Goal: Entertainment & Leisure: Consume media (video, audio)

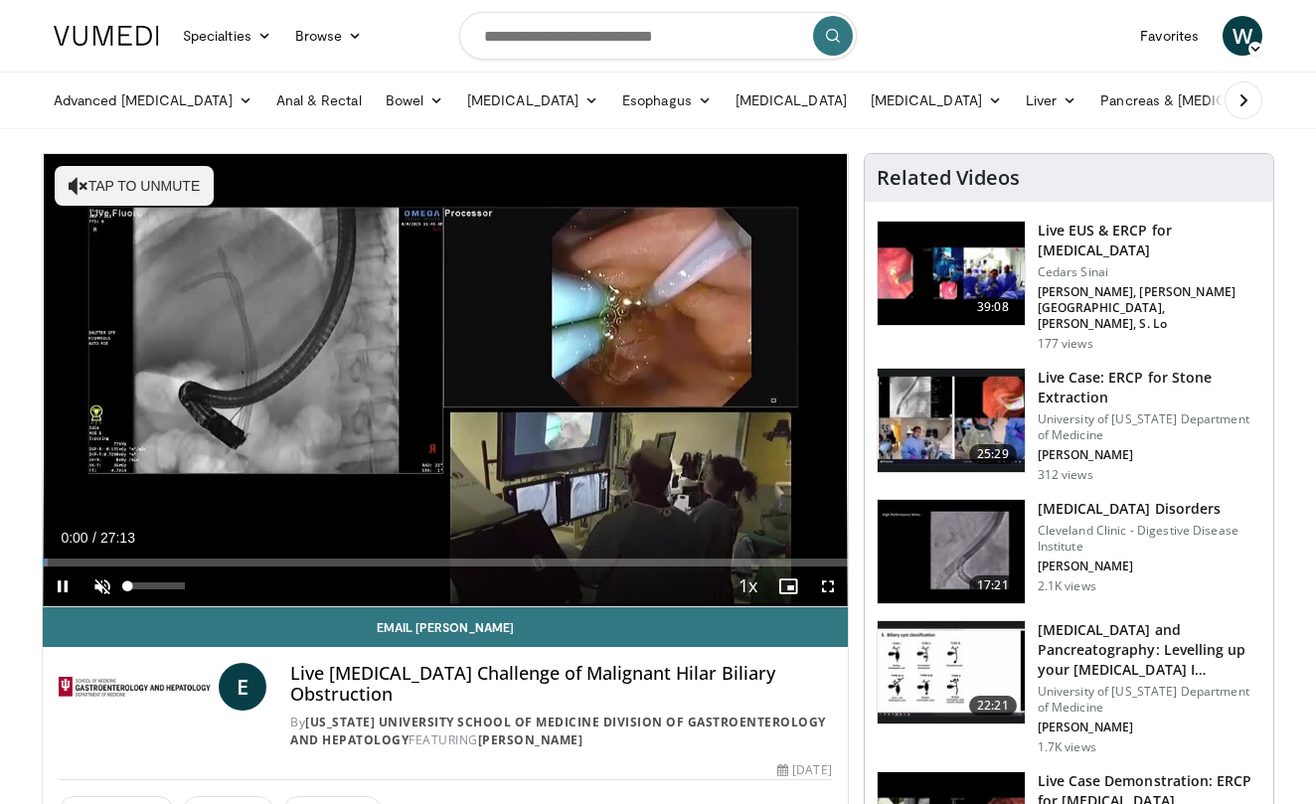
click at [103, 579] on span "Video Player" at bounding box center [103, 587] width 40 height 40
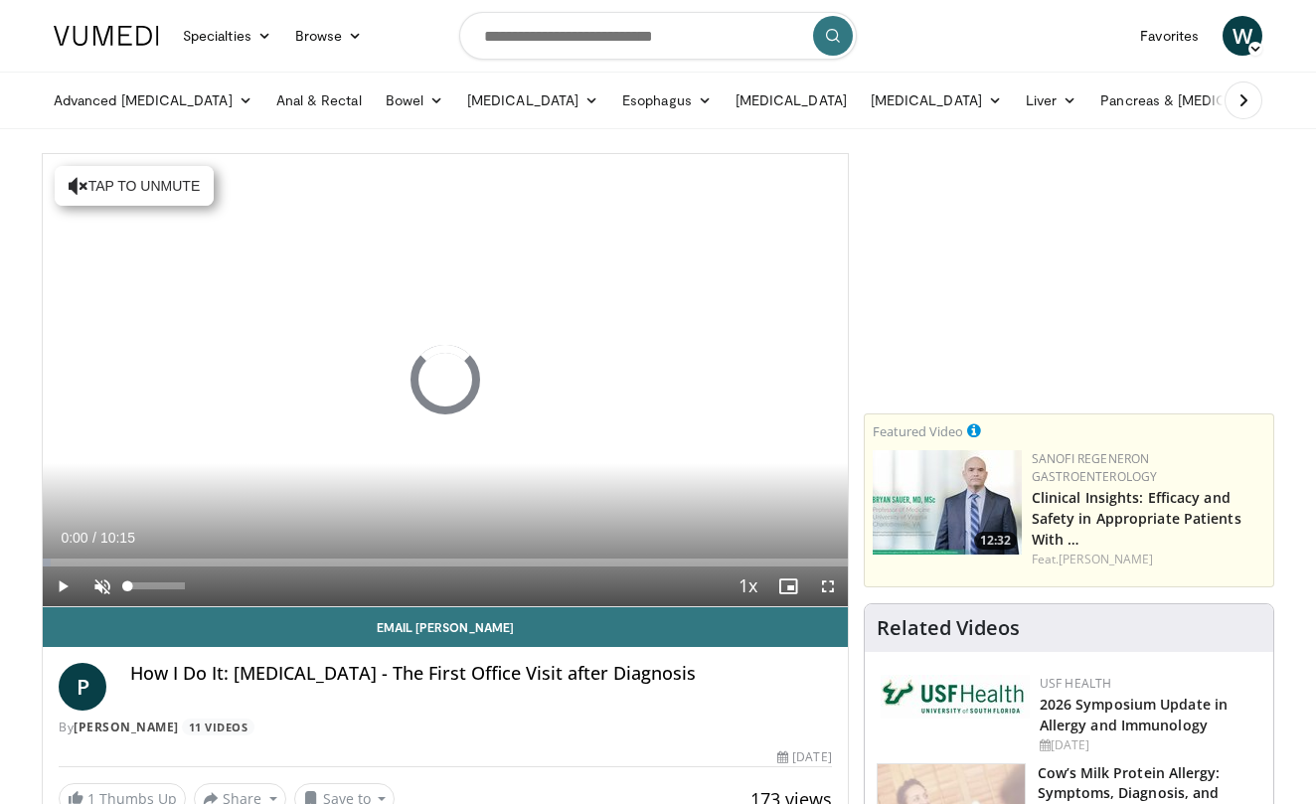
click at [105, 585] on span "Video Player" at bounding box center [103, 587] width 40 height 40
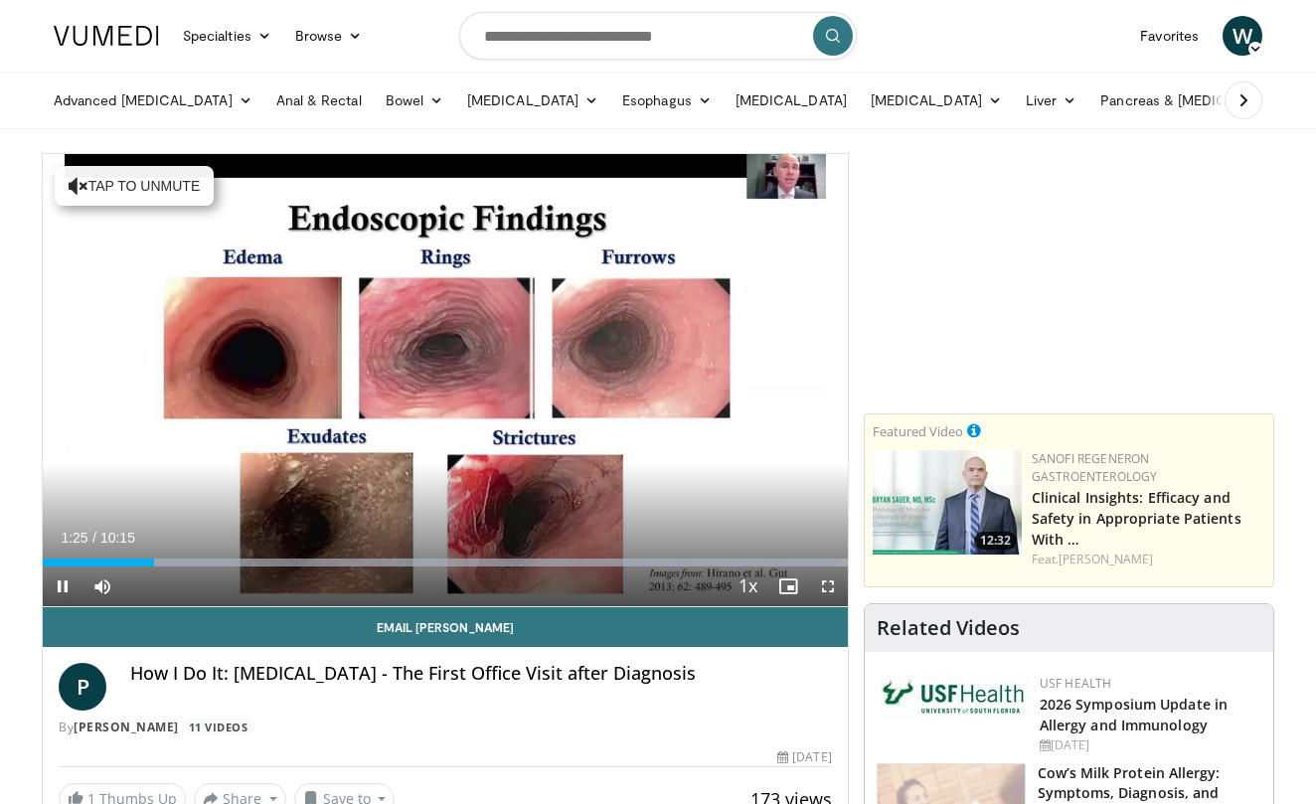
click at [828, 584] on span "Video Player" at bounding box center [828, 587] width 40 height 40
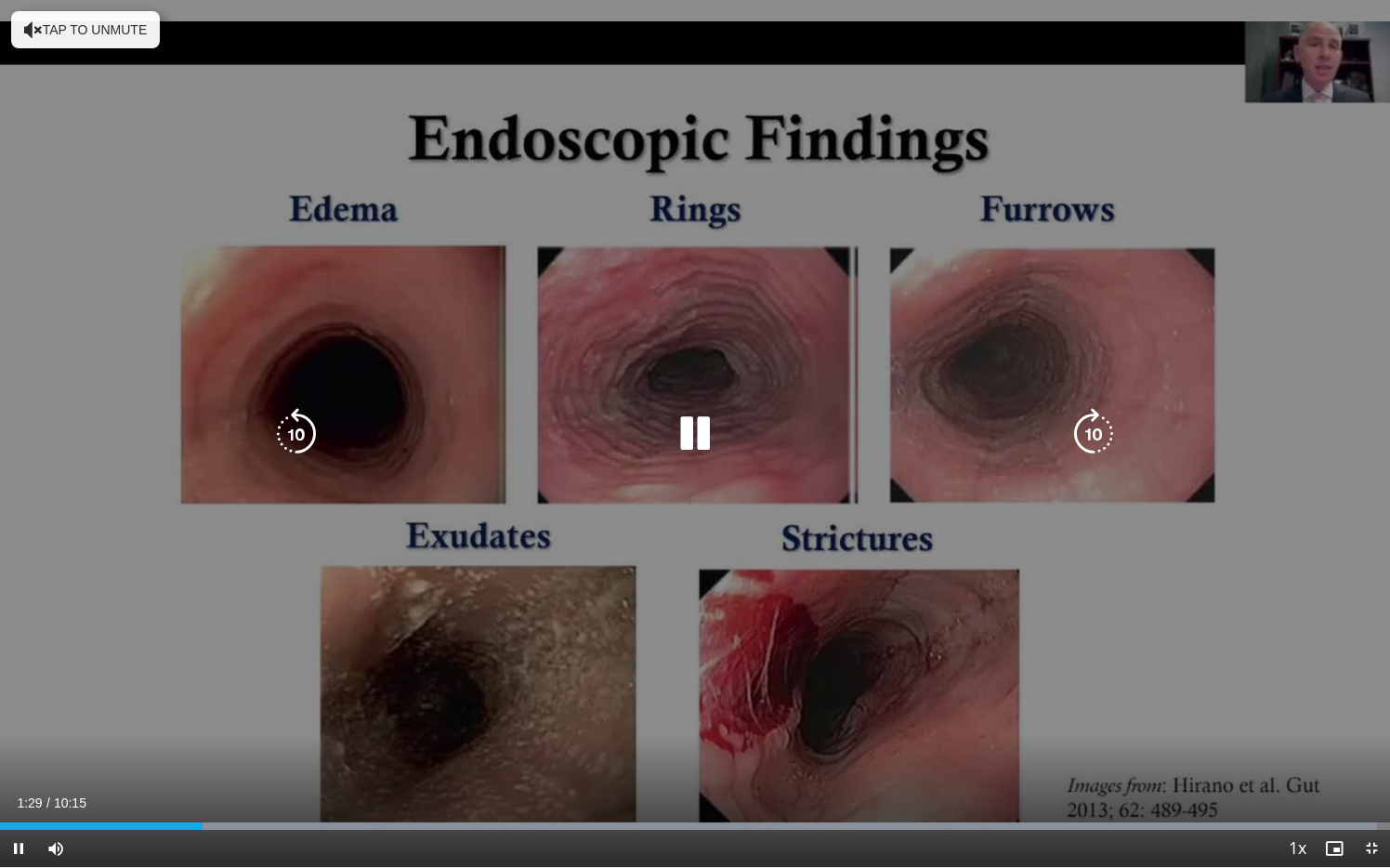
click at [73, 586] on div "10 seconds Tap to unmute" at bounding box center [695, 434] width 1390 height 867
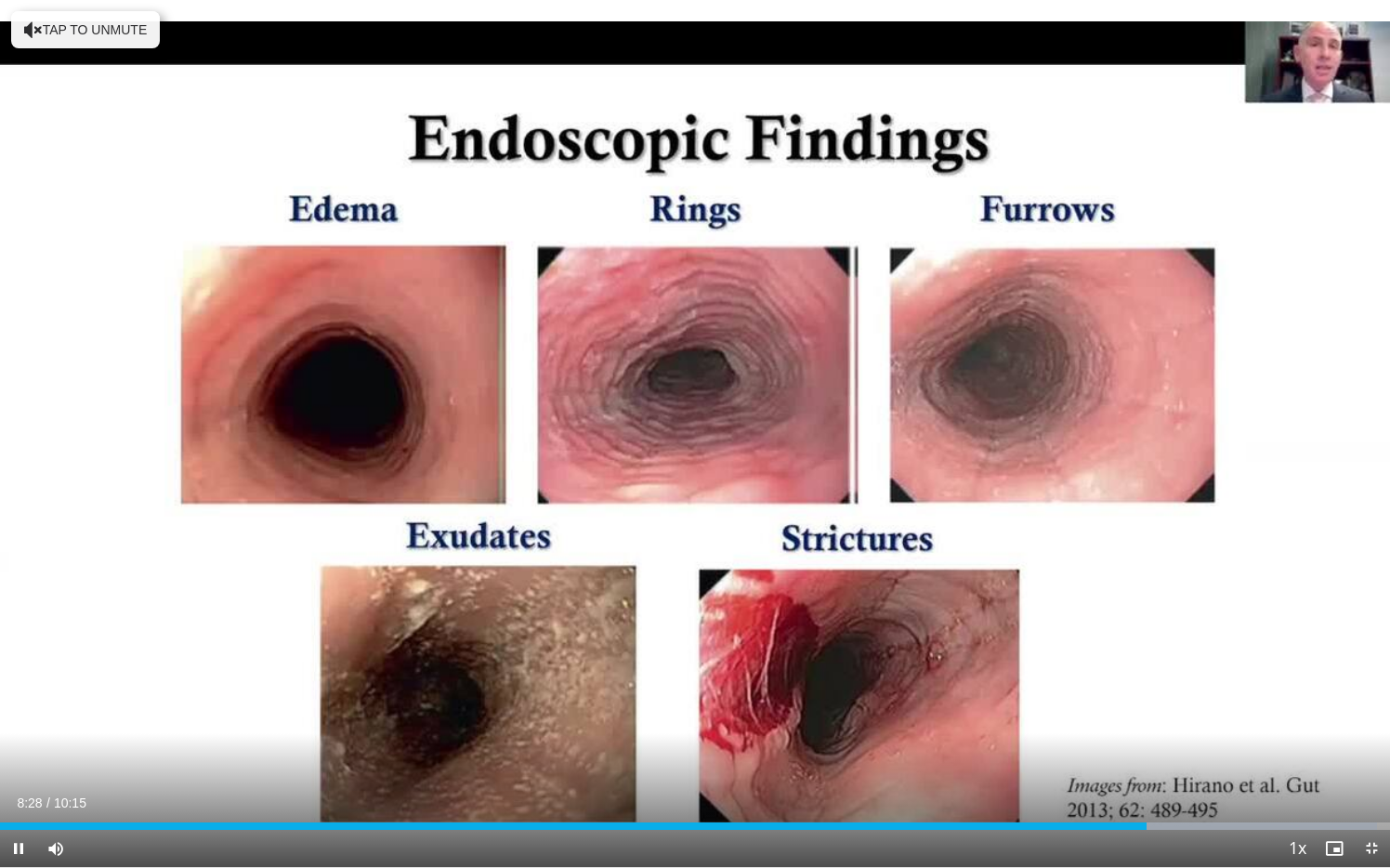
click at [21, 750] on span "Video Player" at bounding box center [19, 848] width 37 height 37
click at [1229, 750] on span "Video Player" at bounding box center [1372, 848] width 37 height 37
